Goal: Task Accomplishment & Management: Manage account settings

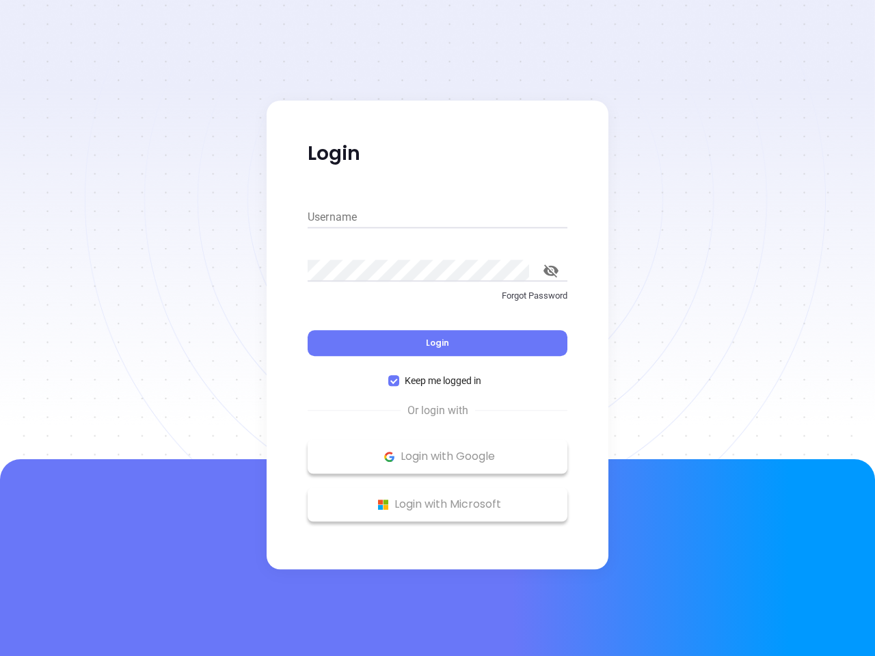
click at [437, 328] on div "Login" at bounding box center [437, 335] width 260 height 42
click at [437, 217] on input "Username" at bounding box center [437, 217] width 260 height 22
click at [551, 271] on icon "toggle password visibility" at bounding box center [550, 270] width 15 height 13
click at [437, 343] on span "Login" at bounding box center [437, 343] width 23 height 12
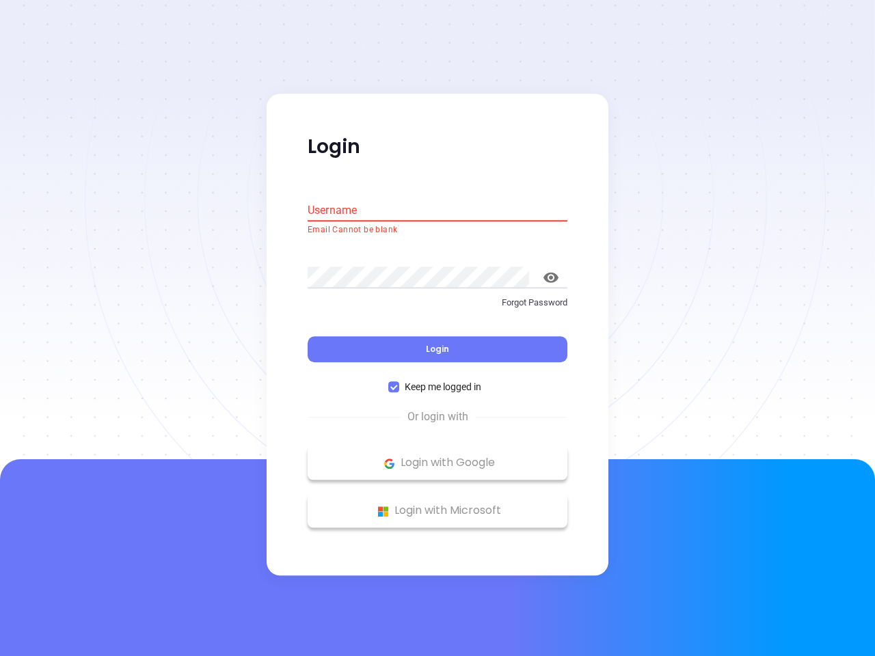
click at [437, 381] on span "Keep me logged in" at bounding box center [442, 387] width 87 height 15
click at [399, 382] on input "Keep me logged in" at bounding box center [393, 387] width 11 height 11
checkbox input "false"
click at [437, 456] on p "Login with Google" at bounding box center [437, 463] width 246 height 20
click at [437, 504] on p "Login with Microsoft" at bounding box center [437, 511] width 246 height 20
